Goal: Task Accomplishment & Management: Use online tool/utility

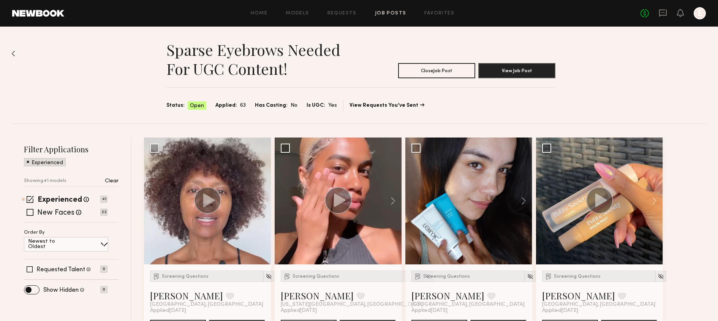
drag, startPoint x: 202, startPoint y: 33, endPoint x: 346, endPoint y: 34, distance: 144.3
click at [346, 33] on div "Sparse Eyebrows Needed for UGC Content! Close Job Post View Job Post Status: Op…" at bounding box center [358, 75] width 695 height 97
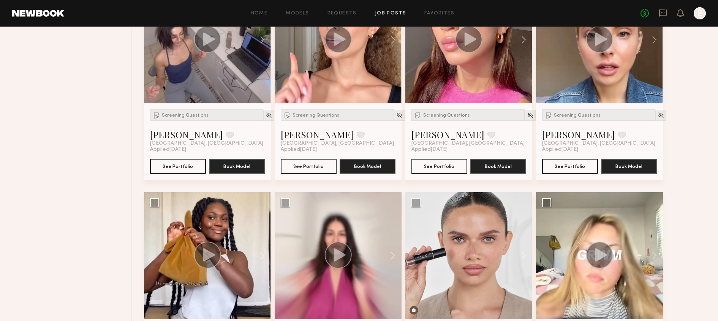
scroll to position [378, 0]
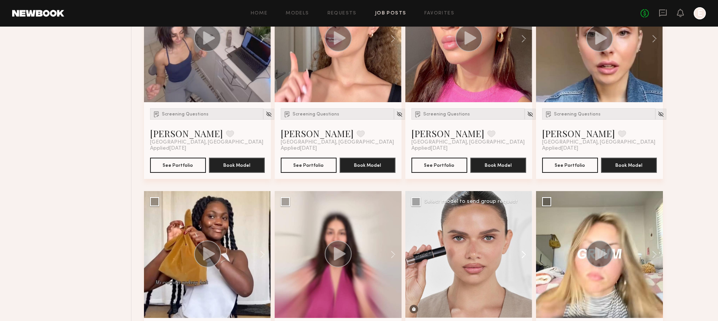
click at [525, 257] on button at bounding box center [520, 254] width 24 height 127
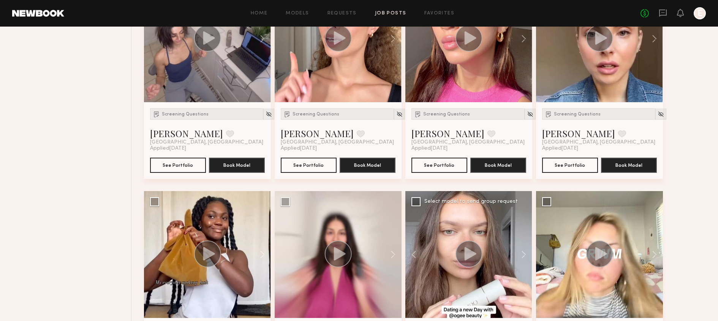
drag, startPoint x: 525, startPoint y: 257, endPoint x: 461, endPoint y: 233, distance: 68.5
click at [460, 232] on div at bounding box center [468, 254] width 127 height 127
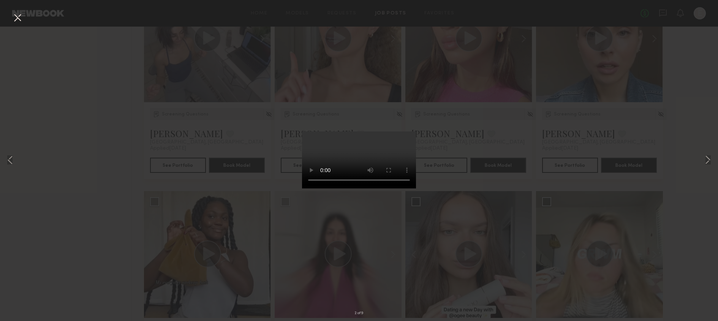
click at [563, 191] on div "2 of 9" at bounding box center [359, 160] width 718 height 321
click at [18, 19] on button at bounding box center [17, 18] width 12 height 14
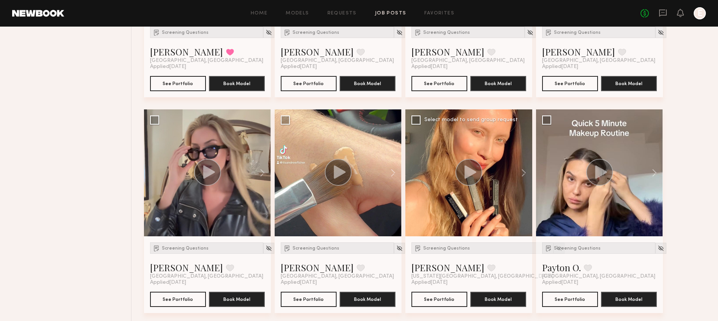
scroll to position [1112, 0]
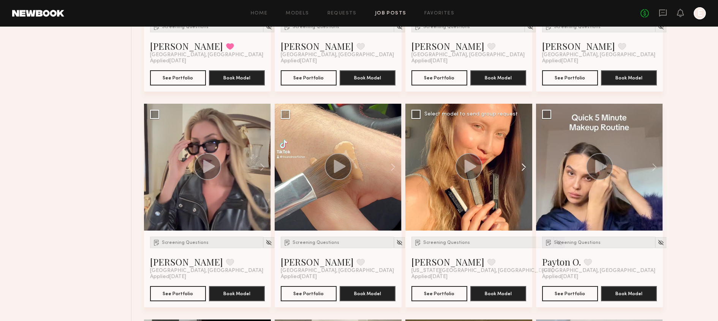
click at [531, 167] on button at bounding box center [520, 167] width 24 height 127
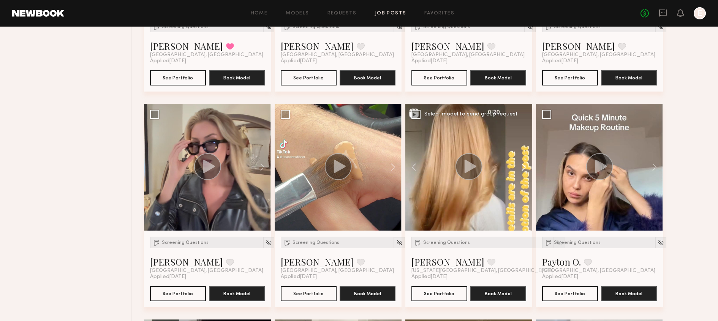
click at [531, 167] on button at bounding box center [520, 167] width 24 height 127
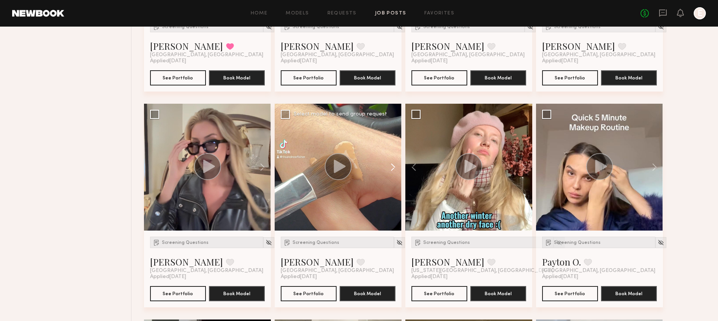
click at [394, 167] on button at bounding box center [389, 167] width 24 height 127
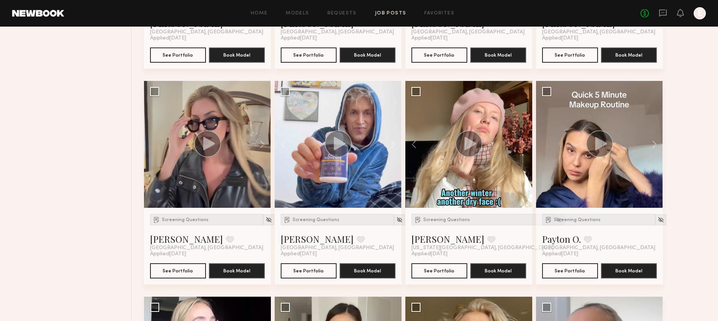
scroll to position [1134, 0]
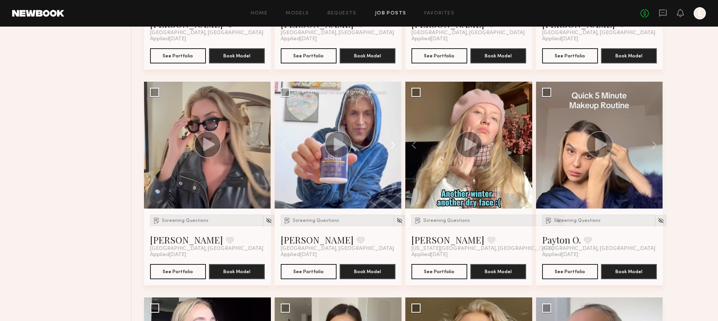
click at [391, 150] on button at bounding box center [389, 145] width 24 height 127
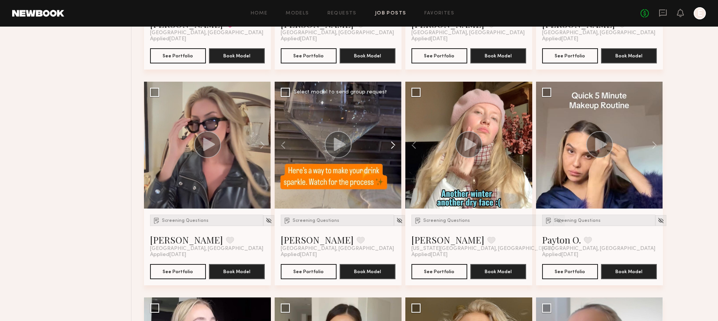
click at [391, 150] on button at bounding box center [389, 145] width 24 height 127
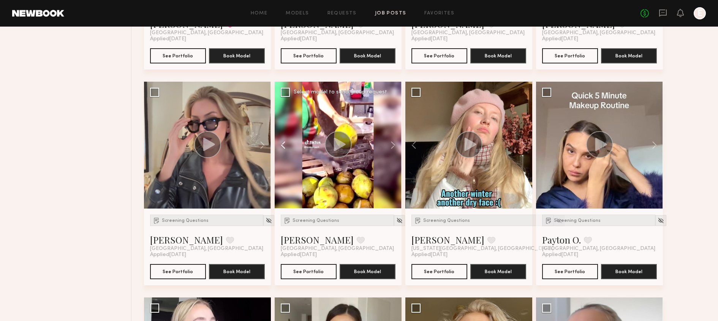
click at [281, 147] on button at bounding box center [287, 145] width 24 height 127
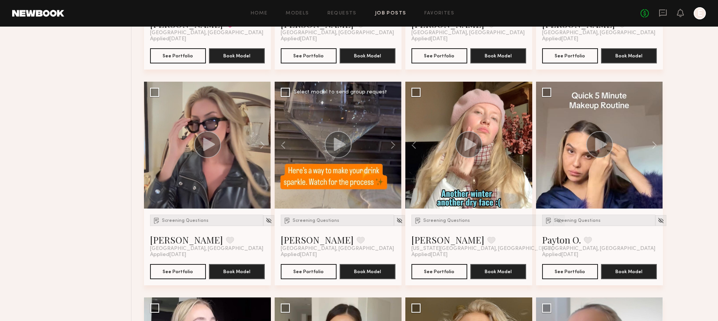
click at [343, 145] on icon at bounding box center [339, 143] width 12 height 13
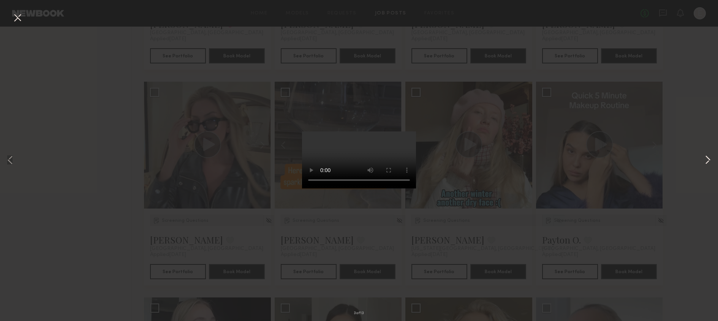
click at [712, 163] on button at bounding box center [707, 160] width 9 height 257
click at [706, 166] on button at bounding box center [707, 160] width 9 height 257
click at [706, 163] on button at bounding box center [707, 160] width 9 height 257
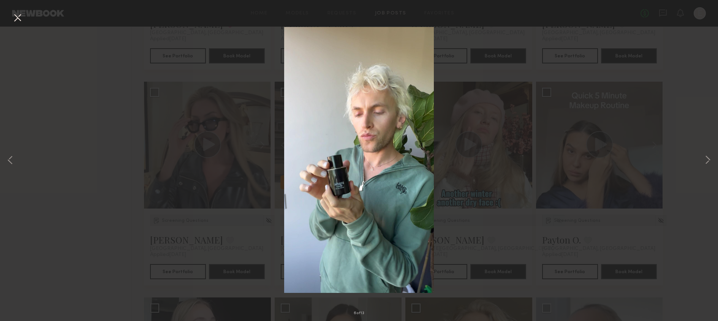
click at [349, 234] on img at bounding box center [359, 160] width 150 height 266
click at [708, 160] on button at bounding box center [707, 160] width 9 height 257
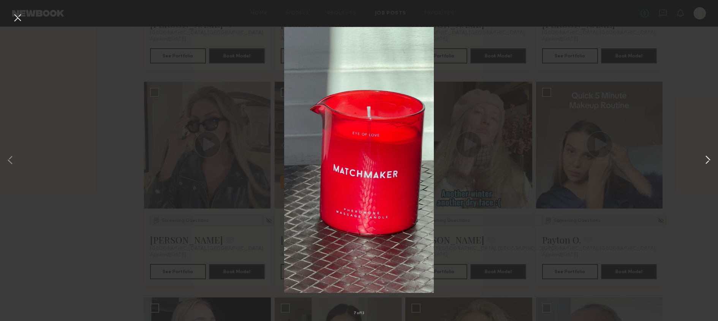
click at [708, 160] on button at bounding box center [707, 160] width 9 height 257
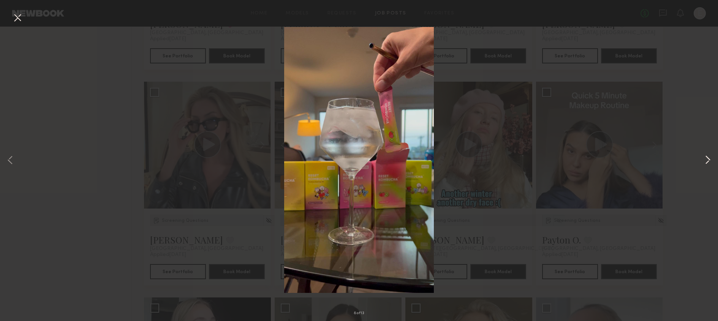
click at [708, 160] on button at bounding box center [707, 160] width 9 height 257
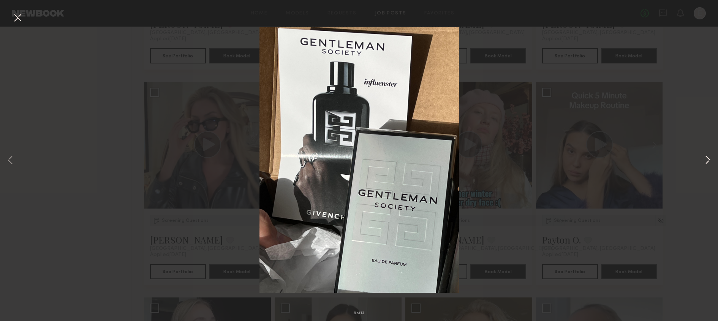
click at [708, 161] on button at bounding box center [707, 160] width 9 height 257
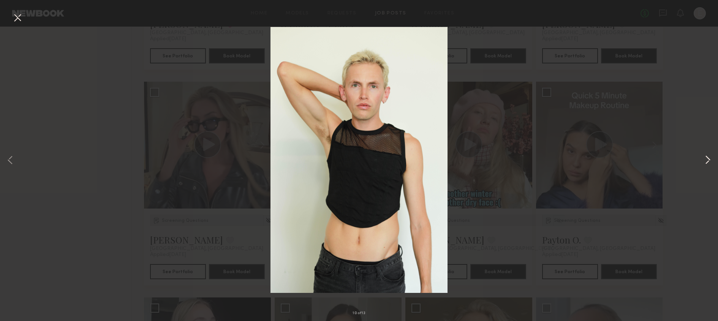
click at [708, 160] on button at bounding box center [707, 160] width 9 height 257
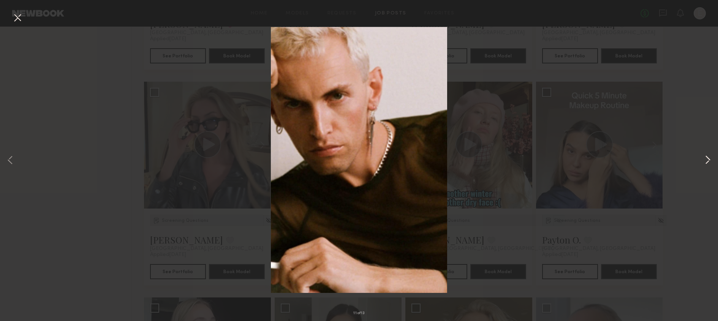
click at [708, 160] on button at bounding box center [707, 160] width 9 height 257
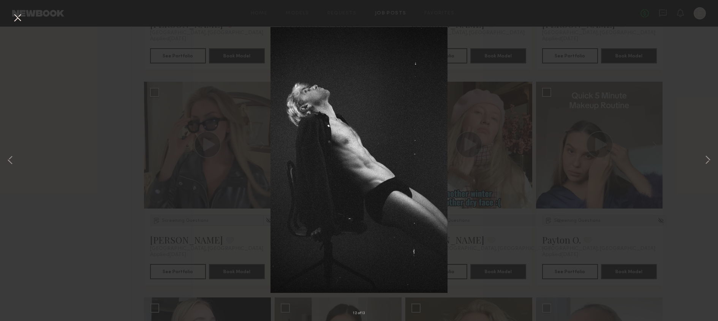
click at [608, 204] on div "12 of 13" at bounding box center [359, 160] width 718 height 321
click at [21, 18] on button at bounding box center [17, 18] width 12 height 14
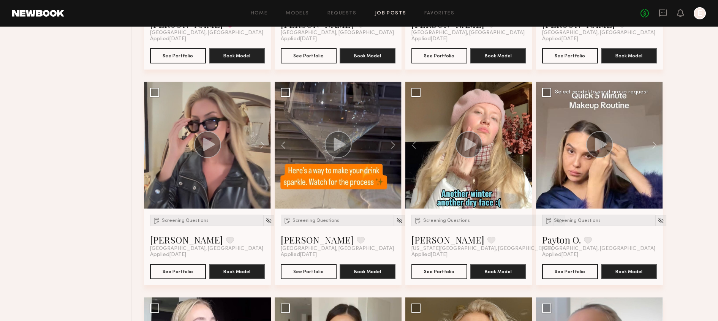
click at [632, 180] on div at bounding box center [599, 145] width 127 height 127
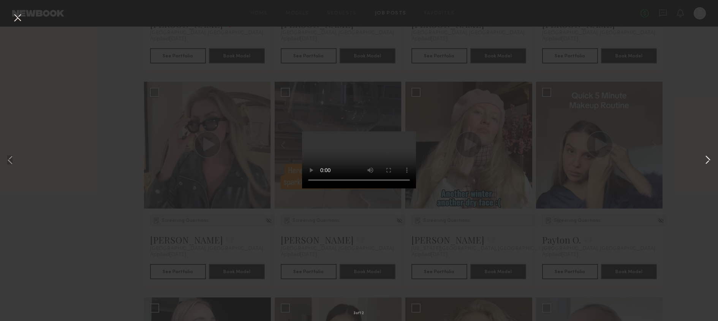
click at [708, 160] on button at bounding box center [707, 160] width 9 height 257
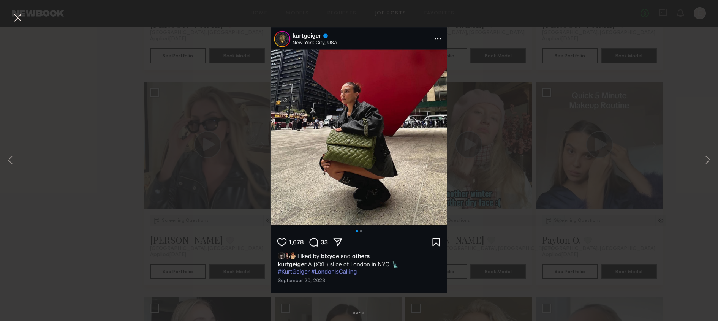
click at [626, 169] on div "5 of 12" at bounding box center [359, 160] width 718 height 321
click at [23, 16] on button at bounding box center [17, 18] width 12 height 14
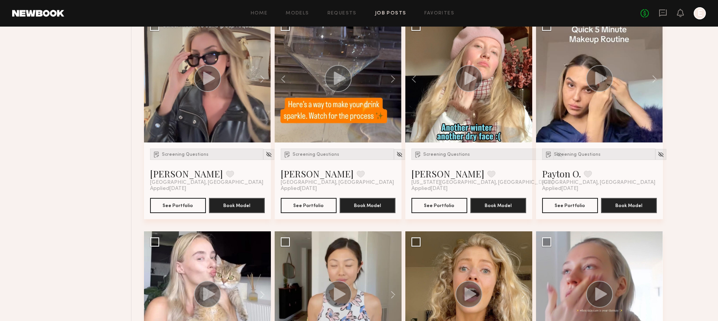
scroll to position [1317, 0]
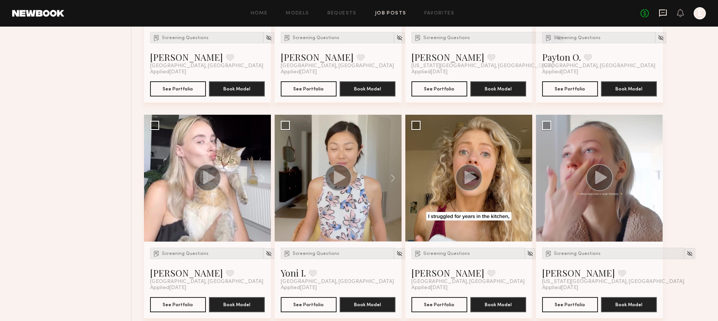
click at [667, 12] on icon at bounding box center [663, 13] width 8 height 8
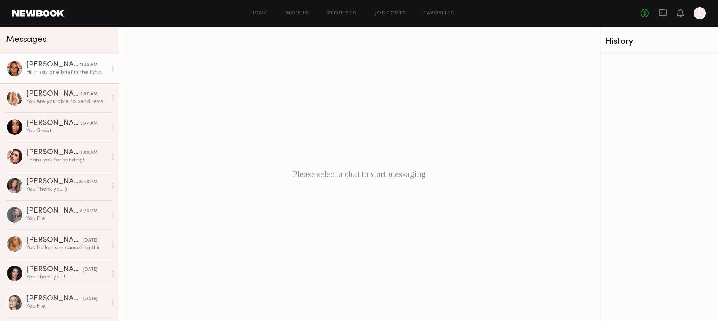
click at [73, 62] on div "[PERSON_NAME]" at bounding box center [52, 65] width 53 height 8
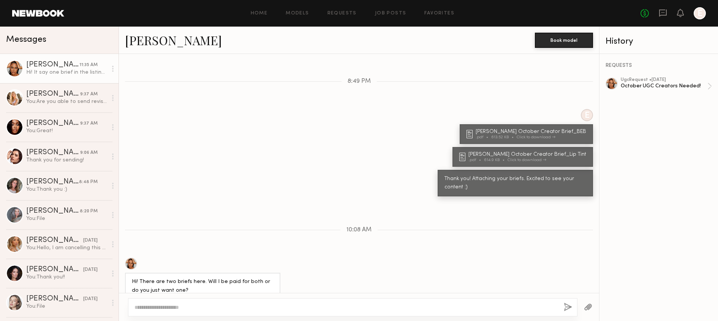
scroll to position [292, 0]
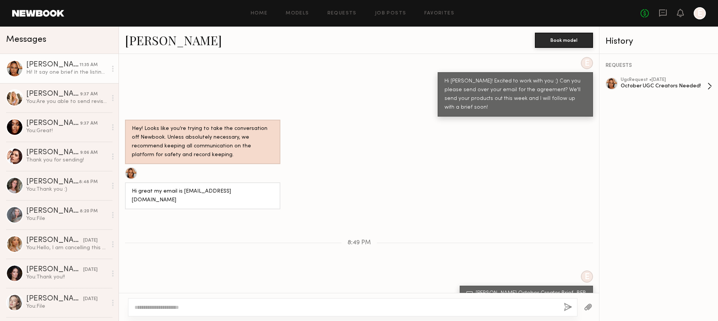
click at [652, 84] on div "October UGC Creators Needed!" at bounding box center [664, 85] width 87 height 7
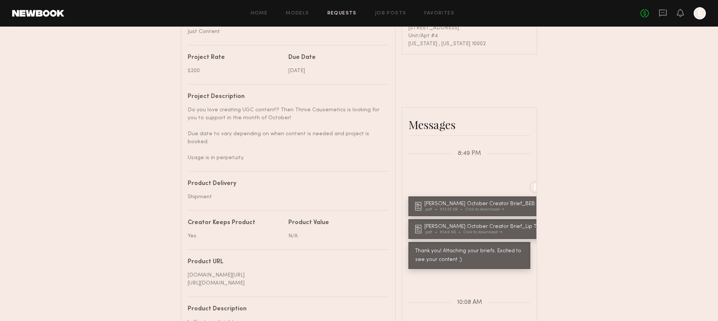
scroll to position [604, 0]
click at [473, 206] on div "Click to download" at bounding box center [484, 208] width 39 height 4
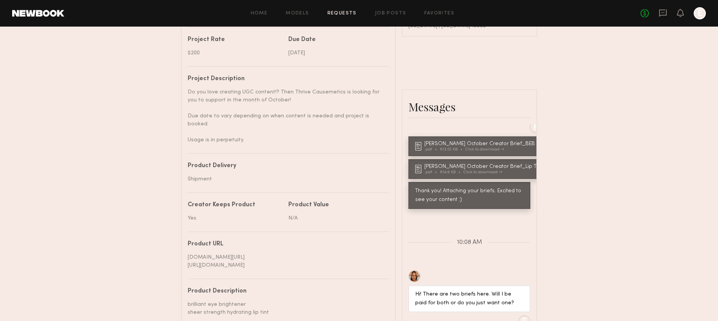
scroll to position [722, 0]
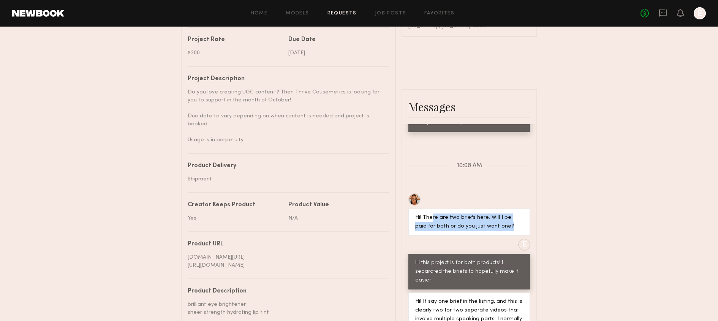
drag, startPoint x: 443, startPoint y: 207, endPoint x: 491, endPoint y: 222, distance: 50.6
click at [491, 222] on div "Hi! There are two briefs here. Will I be paid for both or do you just want one?" at bounding box center [469, 222] width 122 height 27
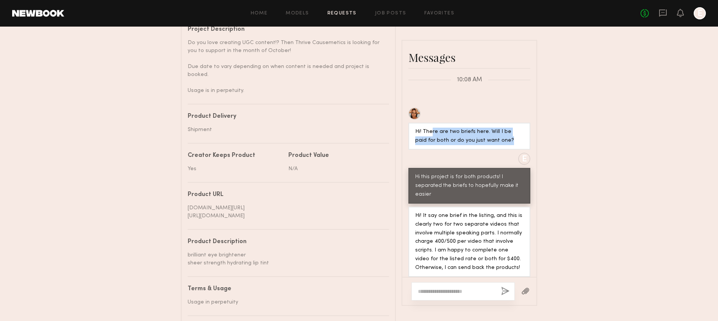
scroll to position [349, 0]
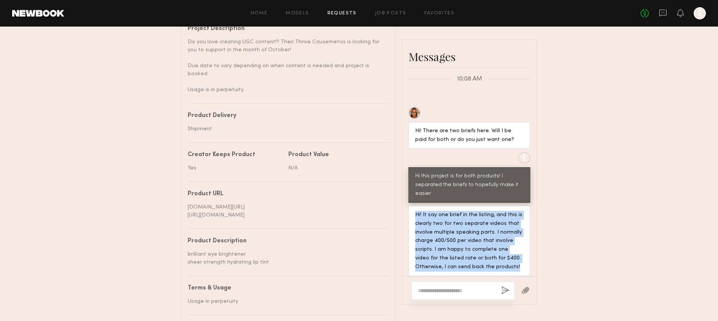
drag, startPoint x: 413, startPoint y: 204, endPoint x: 521, endPoint y: 260, distance: 121.5
click at [521, 260] on div "Hi! It say one brief in the listing, and this is clearly two for two separate v…" at bounding box center [469, 241] width 122 height 71
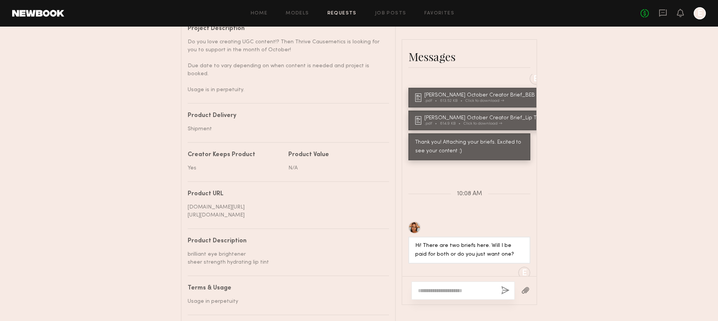
scroll to position [577, 0]
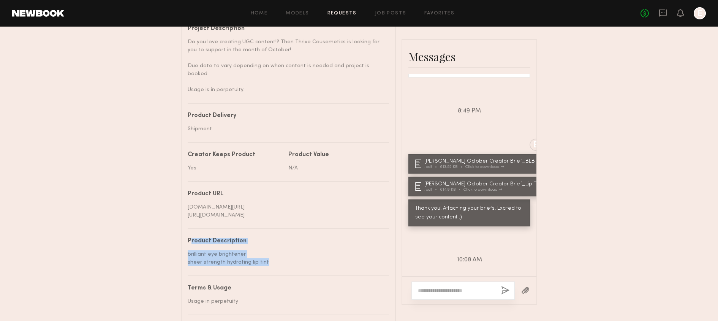
drag, startPoint x: 187, startPoint y: 234, endPoint x: 272, endPoint y: 269, distance: 92.2
click at [272, 269] on common-border "Details Project name October UGC Creators Needed! Brand name Thrive Causemetics…" at bounding box center [288, 109] width 215 height 484
drag, startPoint x: 184, startPoint y: 189, endPoint x: 281, endPoint y: 215, distance: 101.0
click at [281, 215] on common-border "Details Project name October UGC Creators Needed! Brand name Thrive Causemetics…" at bounding box center [288, 109] width 215 height 484
click at [330, 257] on div "brilliant eye brightener sheer strength hydrating lip tint" at bounding box center [286, 258] width 196 height 16
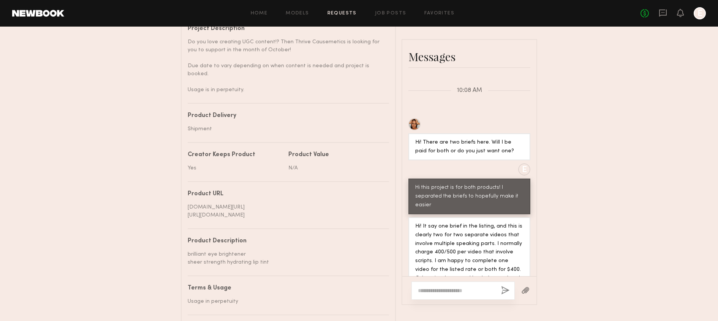
scroll to position [758, 0]
